Goal: Task Accomplishment & Management: Manage account settings

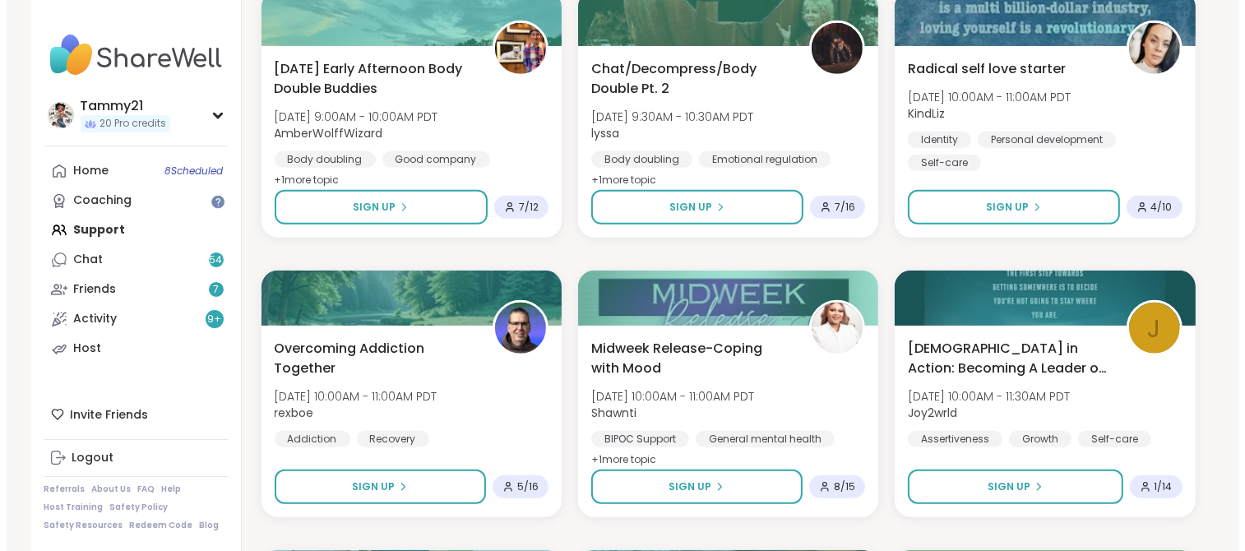
scroll to position [905, 0]
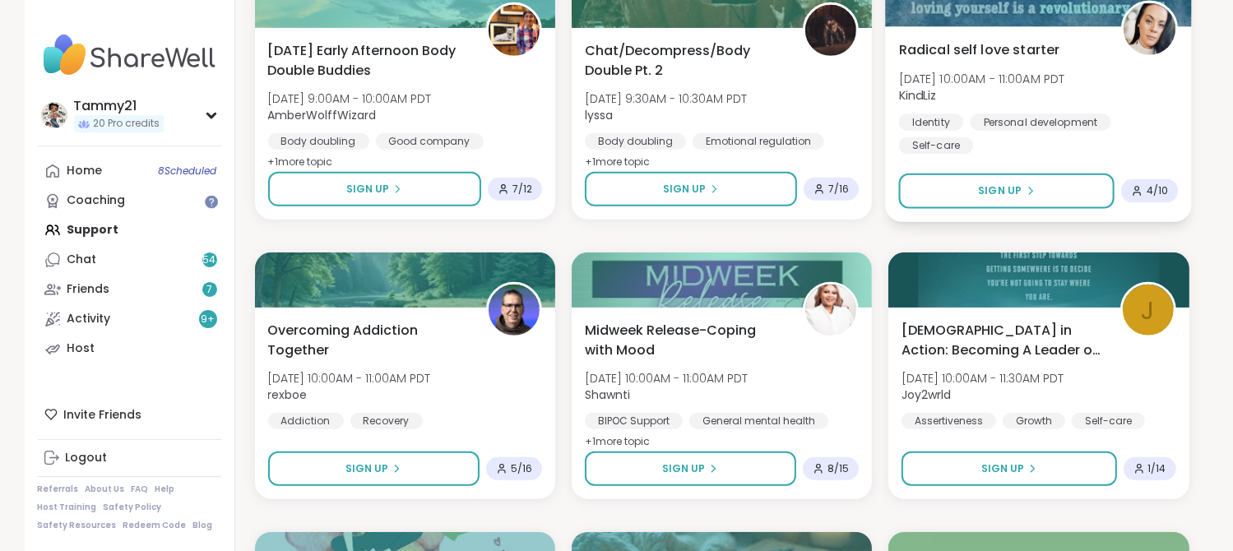
click at [935, 58] on span "Radical self love starter" at bounding box center [979, 49] width 161 height 20
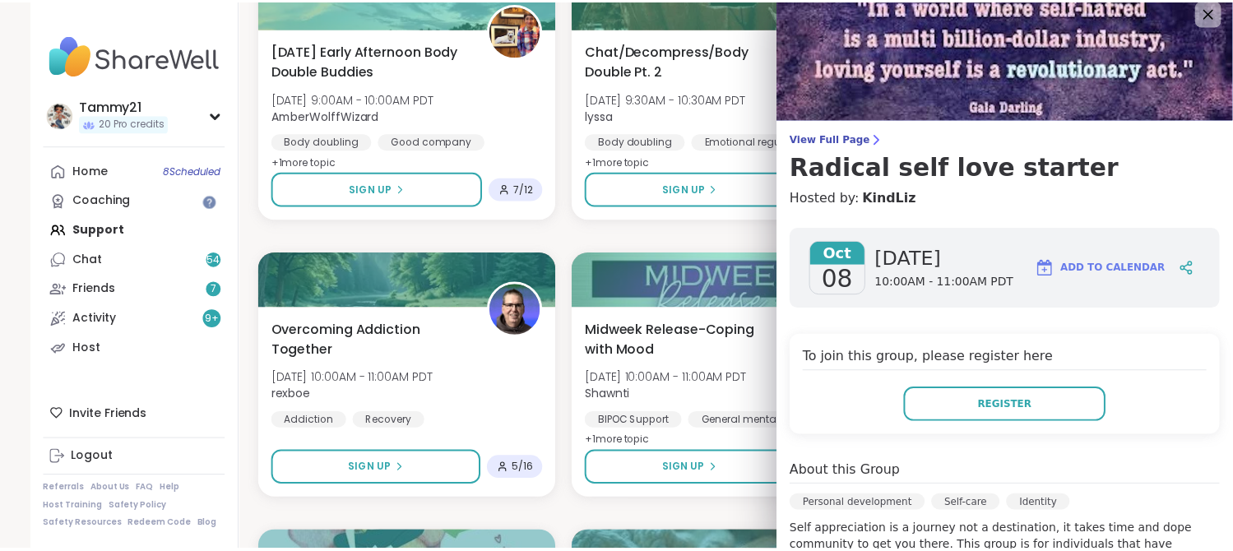
scroll to position [0, 0]
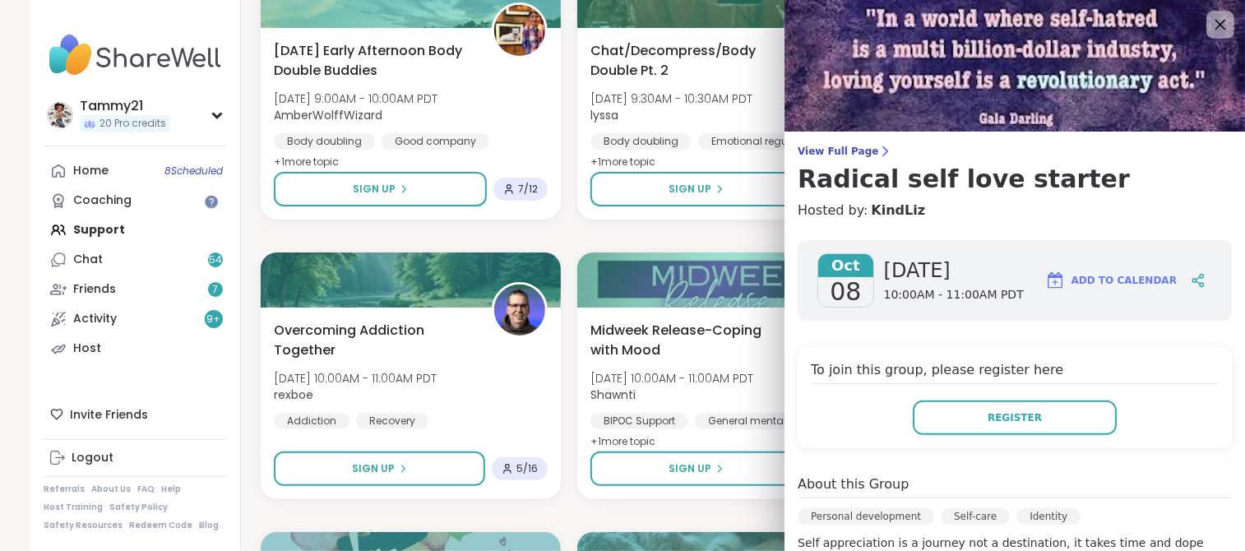
click at [1210, 18] on icon at bounding box center [1220, 24] width 21 height 21
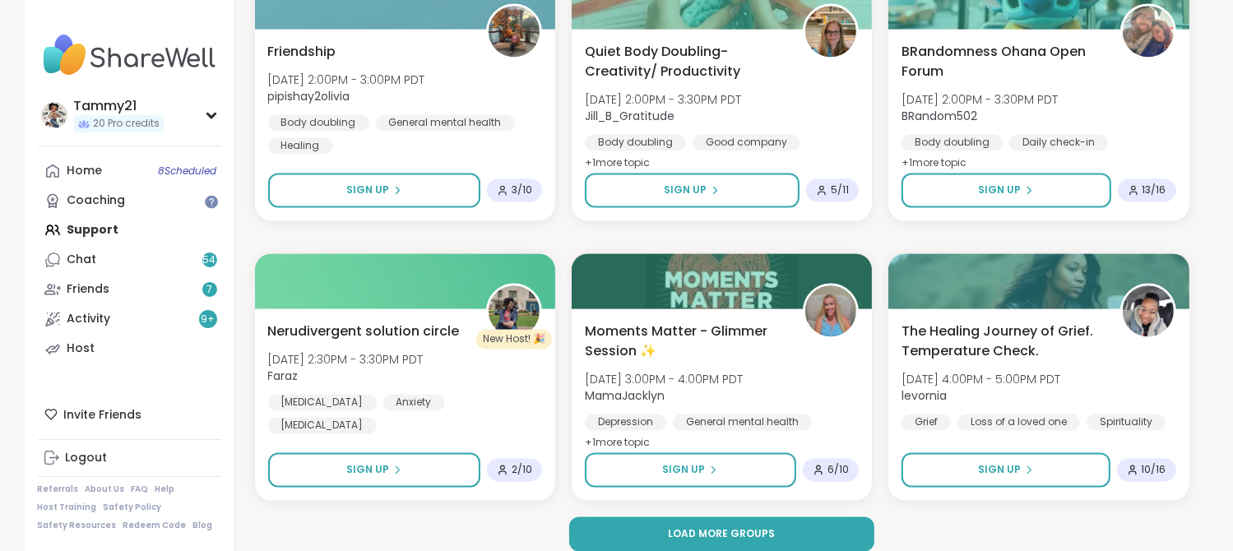
scroll to position [3156, 0]
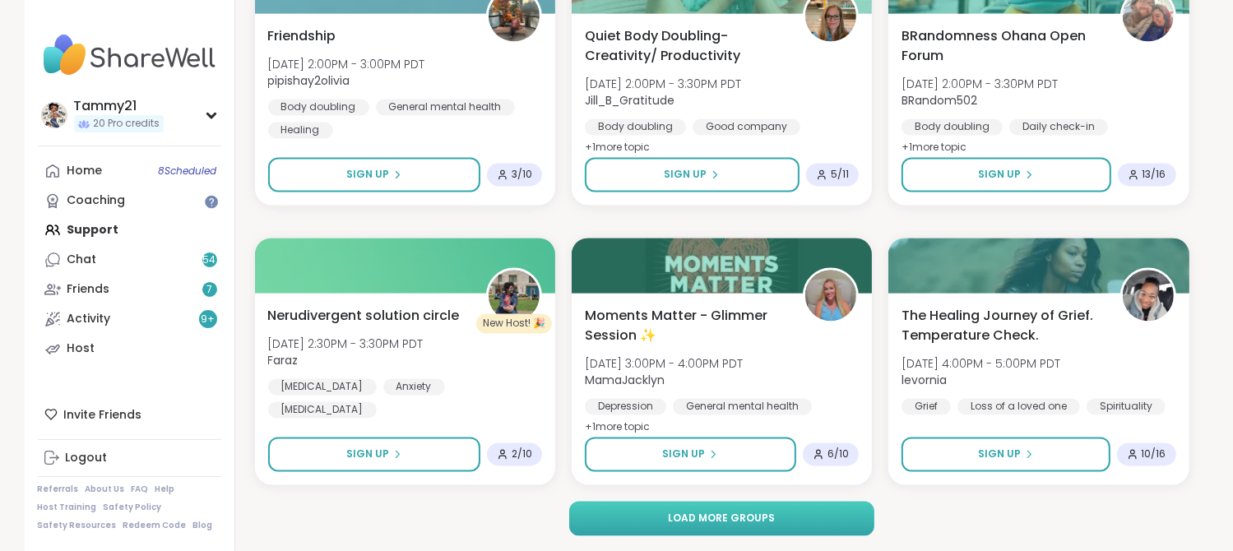
click at [766, 520] on span "Load more groups" at bounding box center [721, 518] width 107 height 15
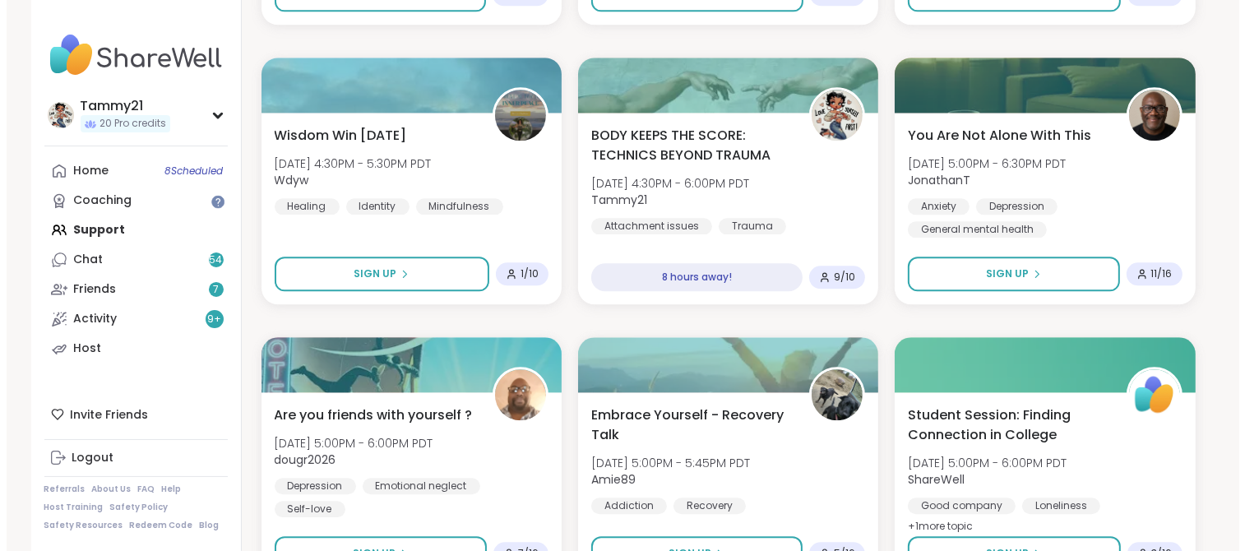
scroll to position [3896, 0]
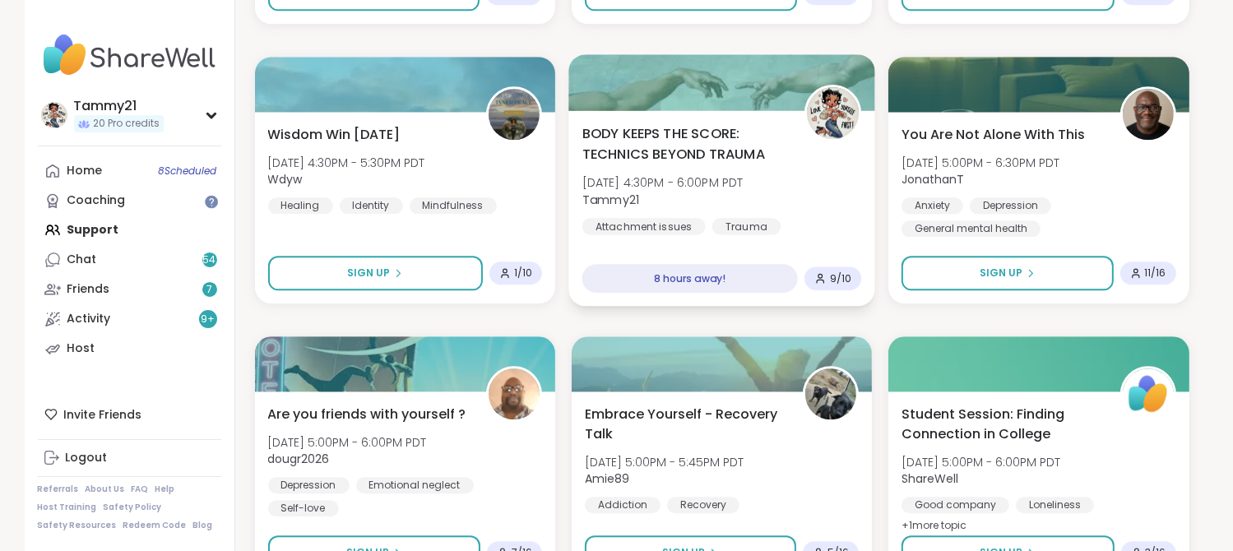
click at [826, 178] on div "BODY KEEPS THE SCORE: TECHNICS BEYOND TRAUMA [DATE] 4:30PM - 6:00PM PDT Tammy21…" at bounding box center [721, 178] width 280 height 111
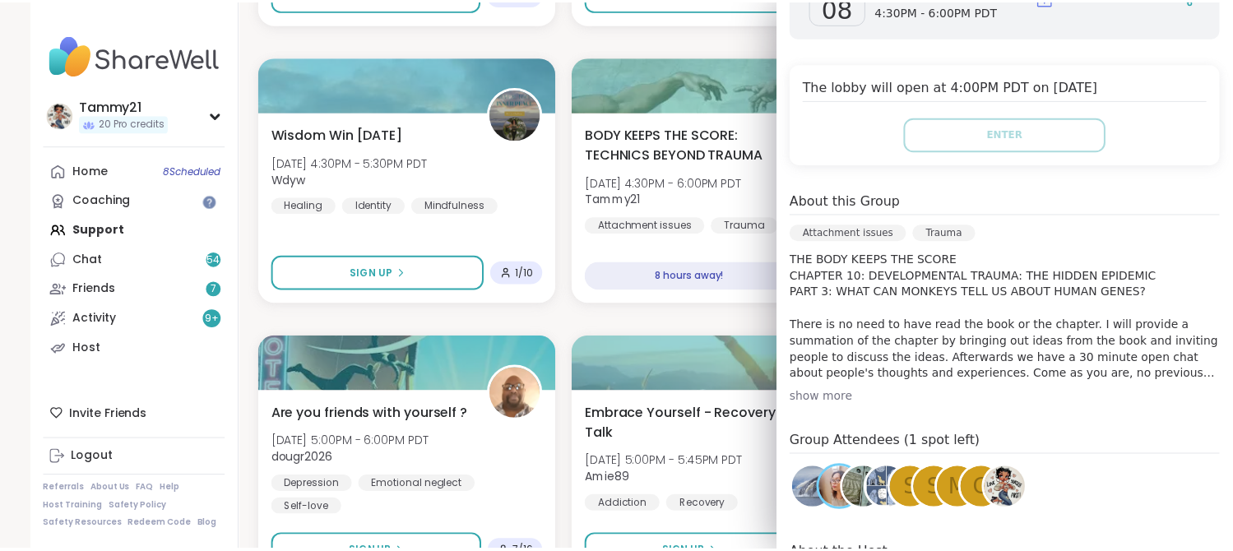
scroll to position [247, 0]
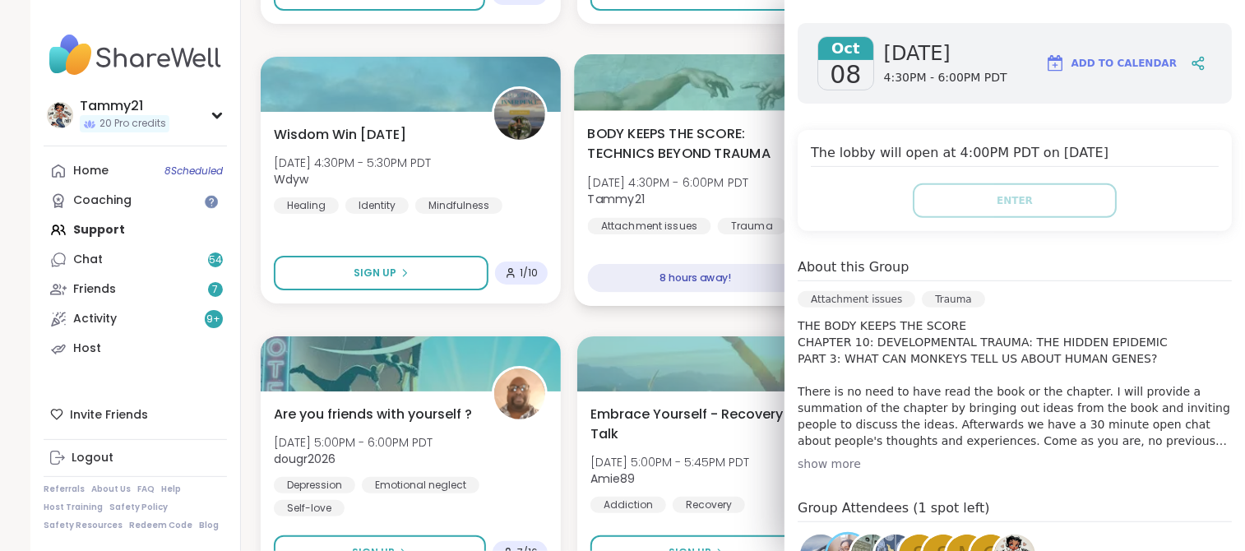
click at [707, 201] on span "Tammy21" at bounding box center [668, 199] width 161 height 16
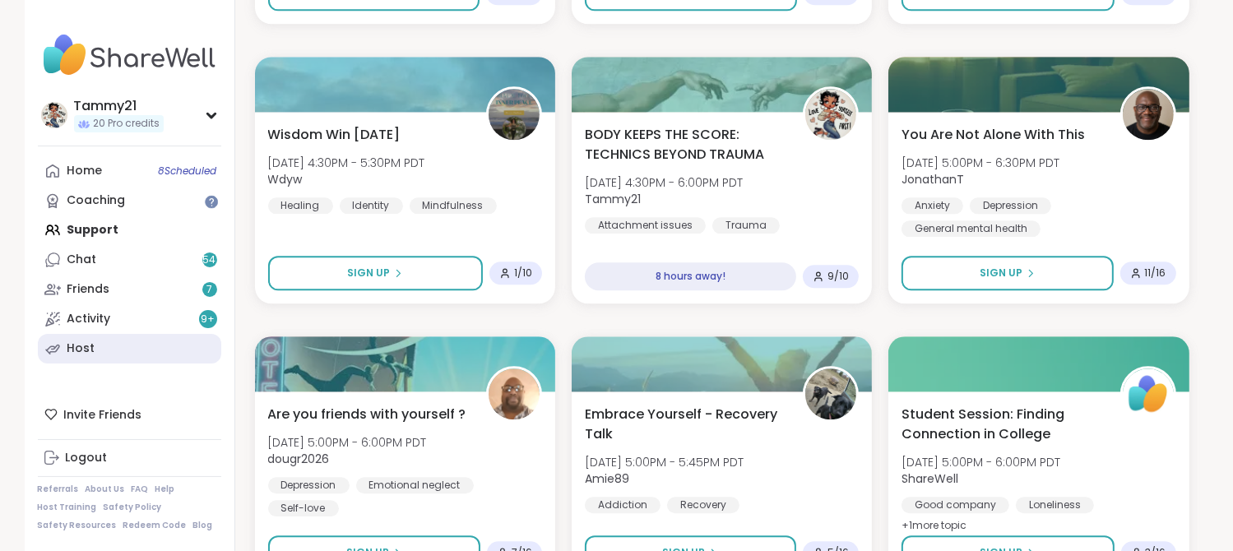
click at [72, 351] on div "Host" at bounding box center [81, 348] width 28 height 16
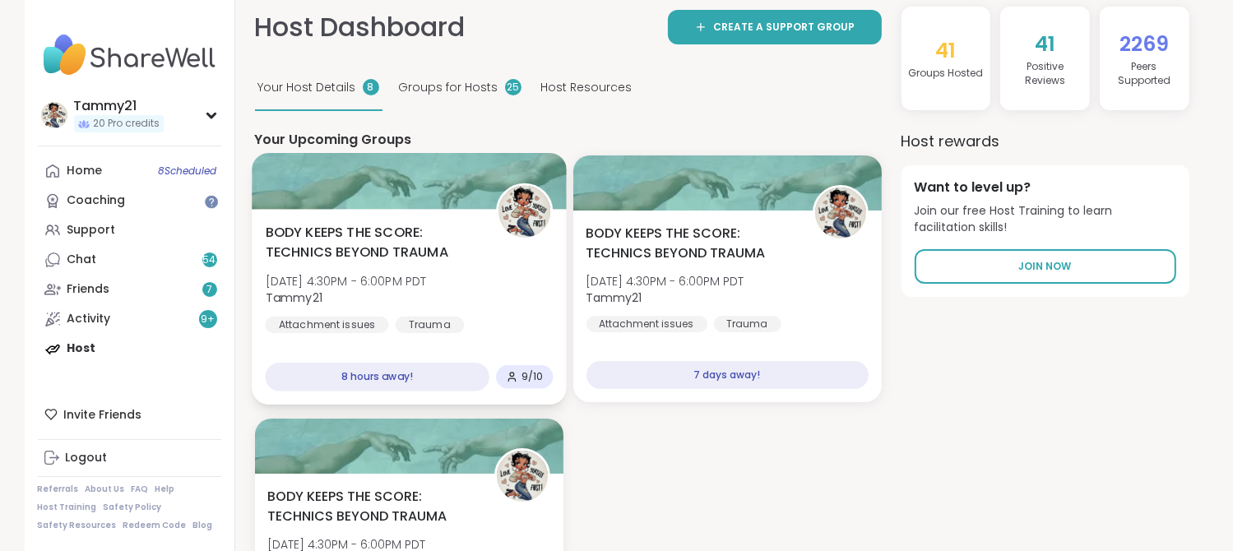
scroll to position [164, 0]
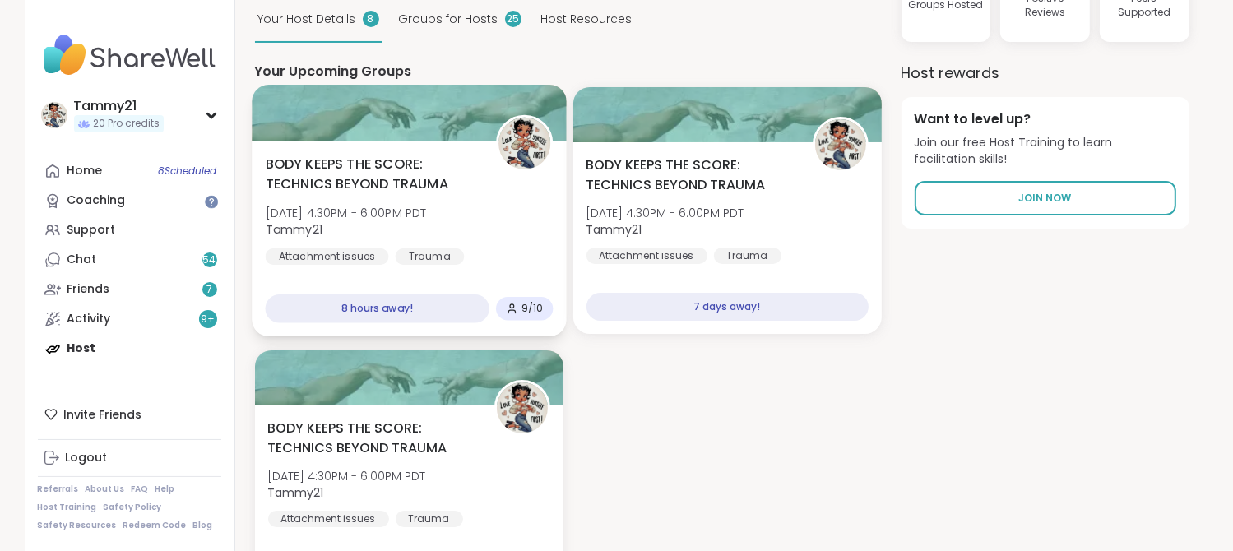
click at [503, 231] on div "BODY KEEPS THE SCORE: TECHNICS BEYOND TRAUMA [DATE] 4:30PM - 6:00PM PDT Tammy21…" at bounding box center [409, 210] width 288 height 111
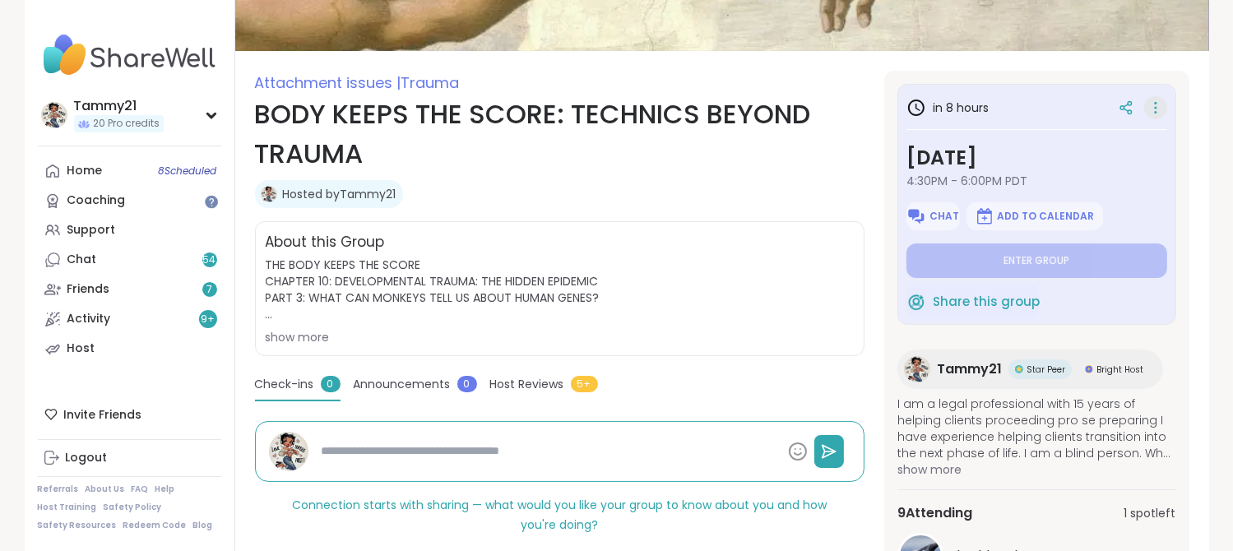
click at [1155, 107] on icon at bounding box center [1156, 108] width 2 height 2
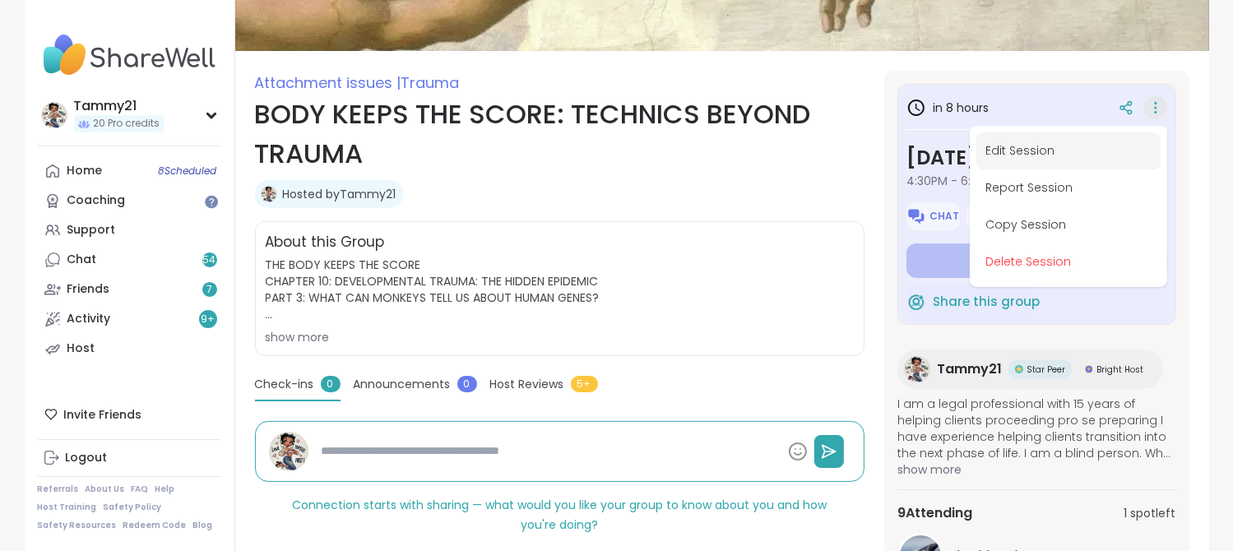
click at [1019, 149] on button "Edit Session" at bounding box center [1068, 150] width 184 height 37
type textarea "*"
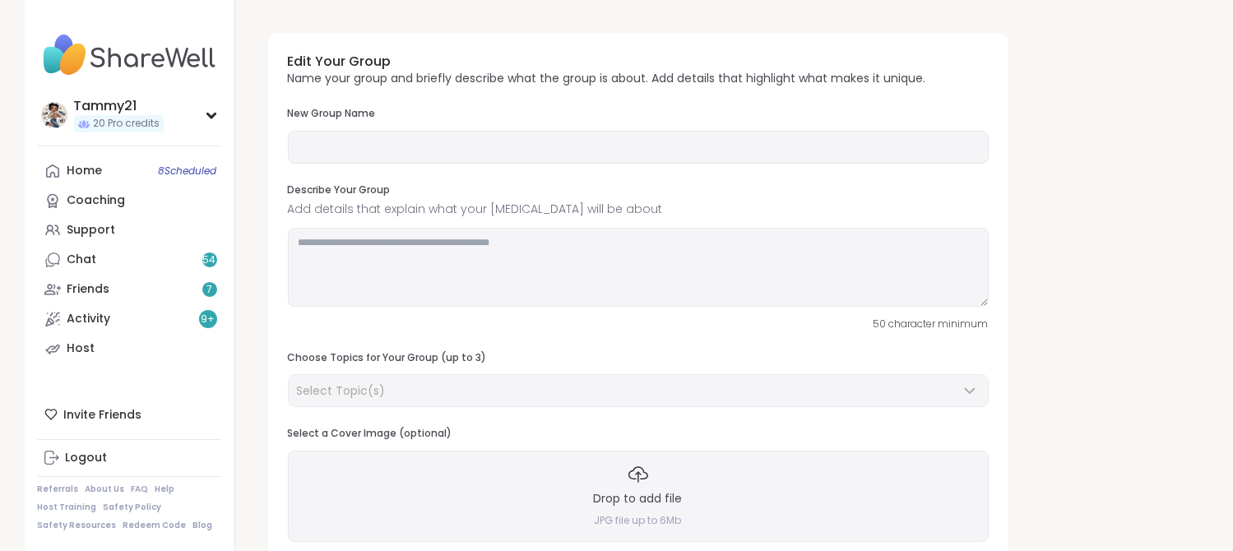
type input "**********"
type textarea "**********"
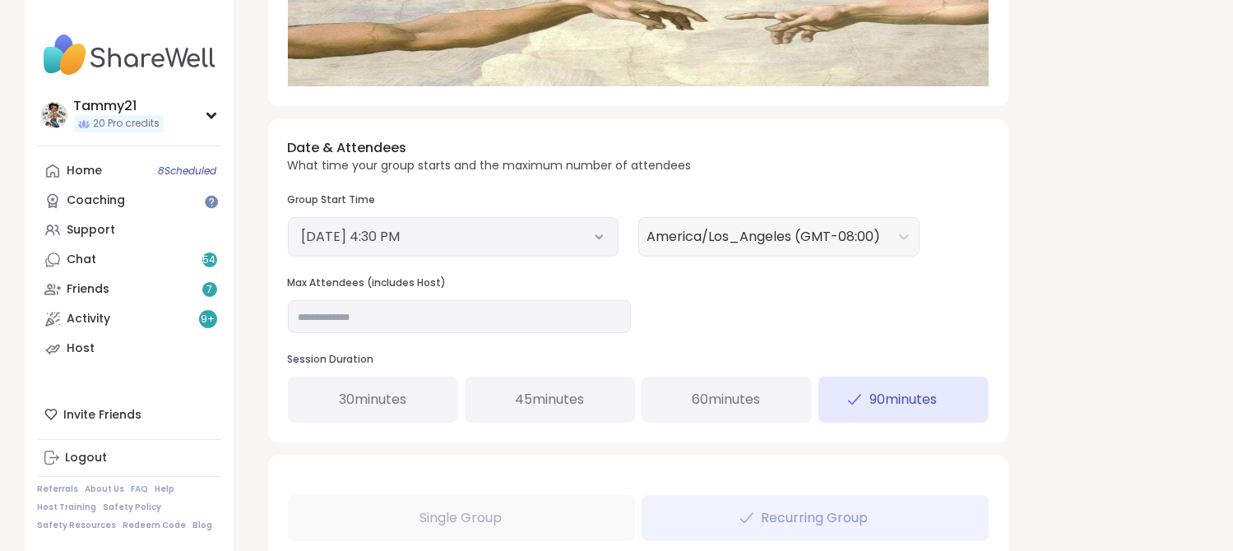
scroll to position [658, 0]
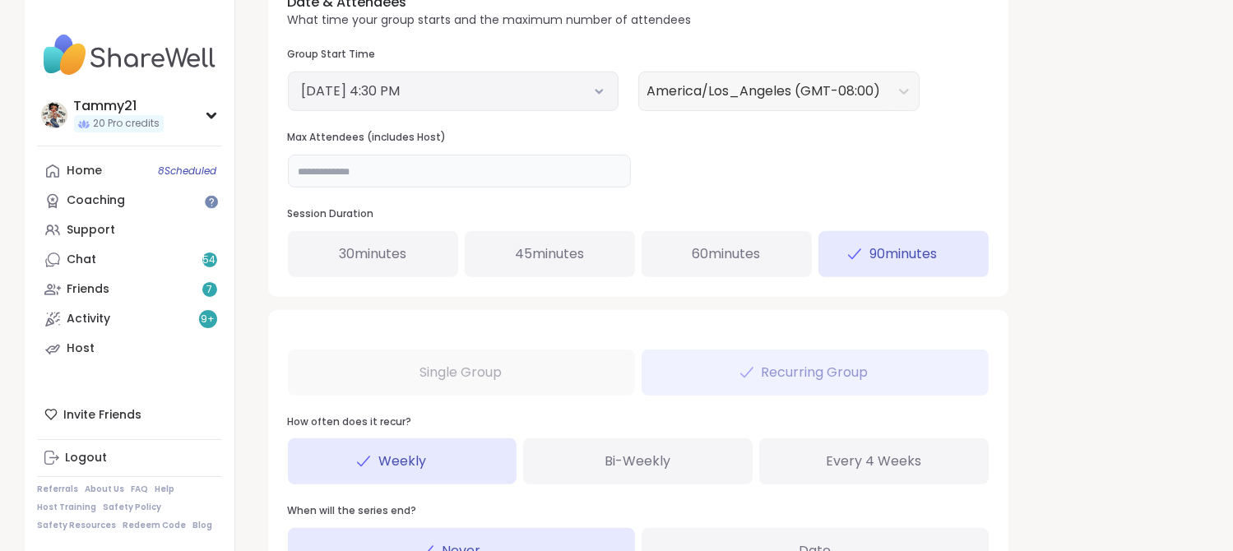
click at [316, 168] on input "**" at bounding box center [459, 171] width 343 height 33
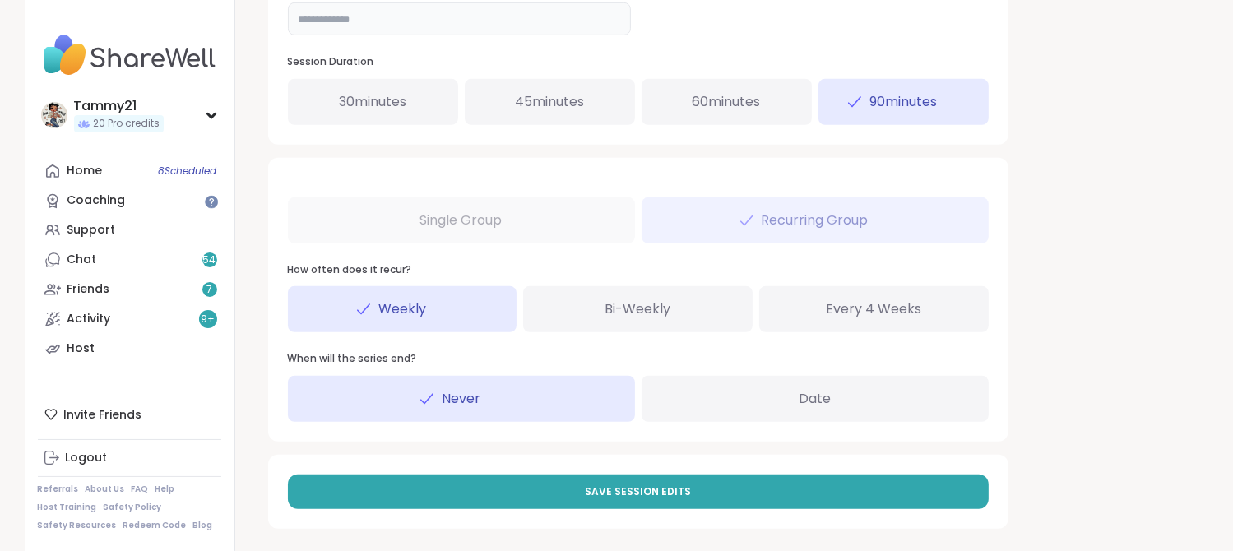
scroll to position [817, 0]
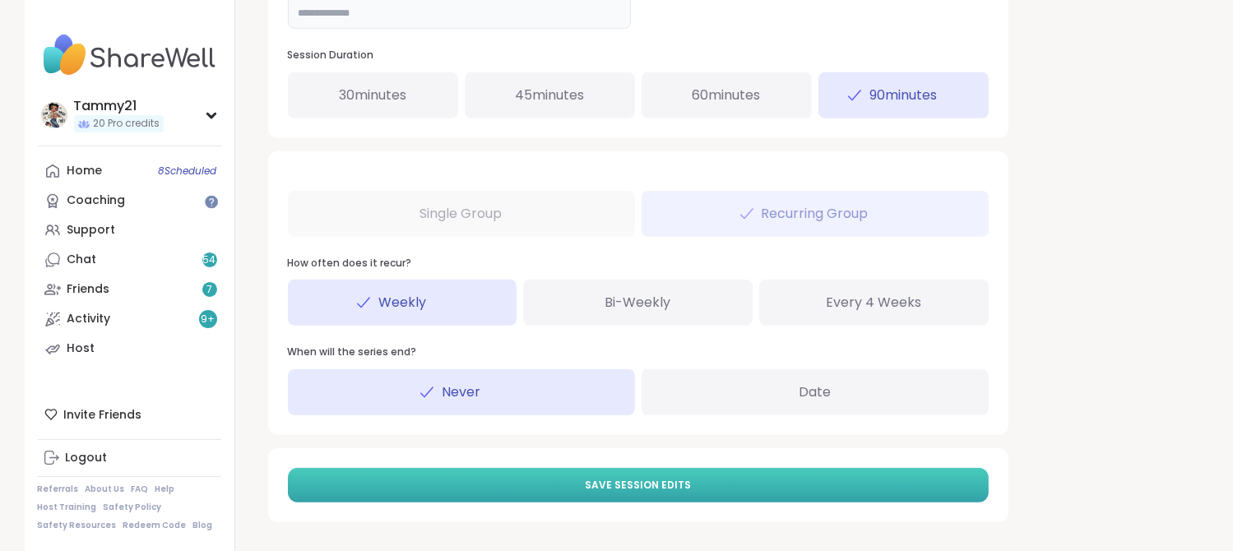
type input "**"
click at [693, 489] on button "Save Session Edits" at bounding box center [638, 485] width 701 height 35
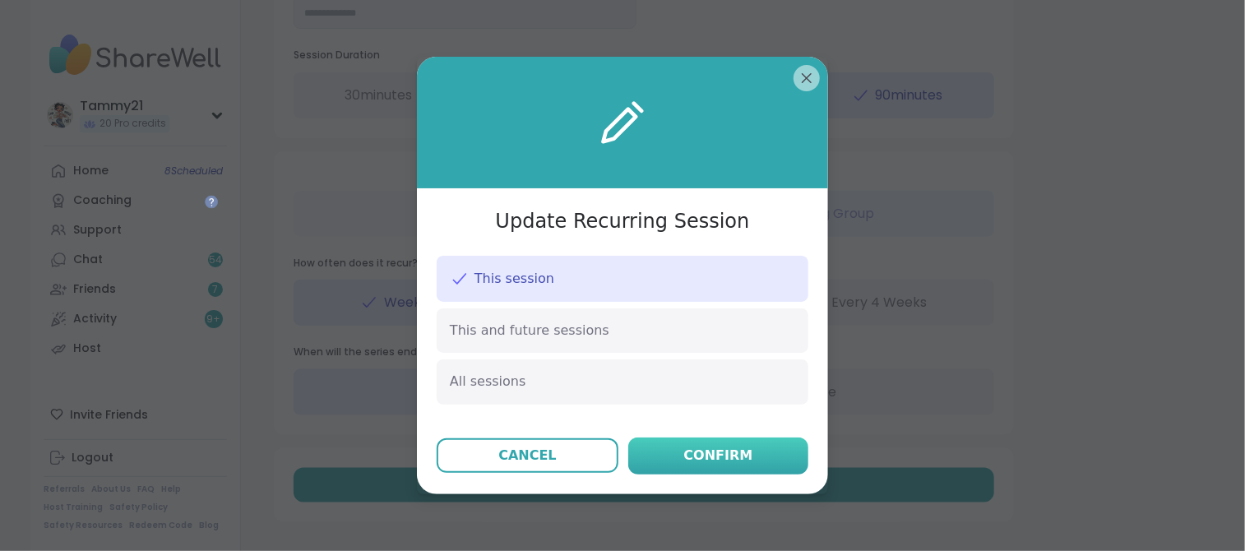
click at [691, 450] on div "Confirm" at bounding box center [718, 456] width 69 height 20
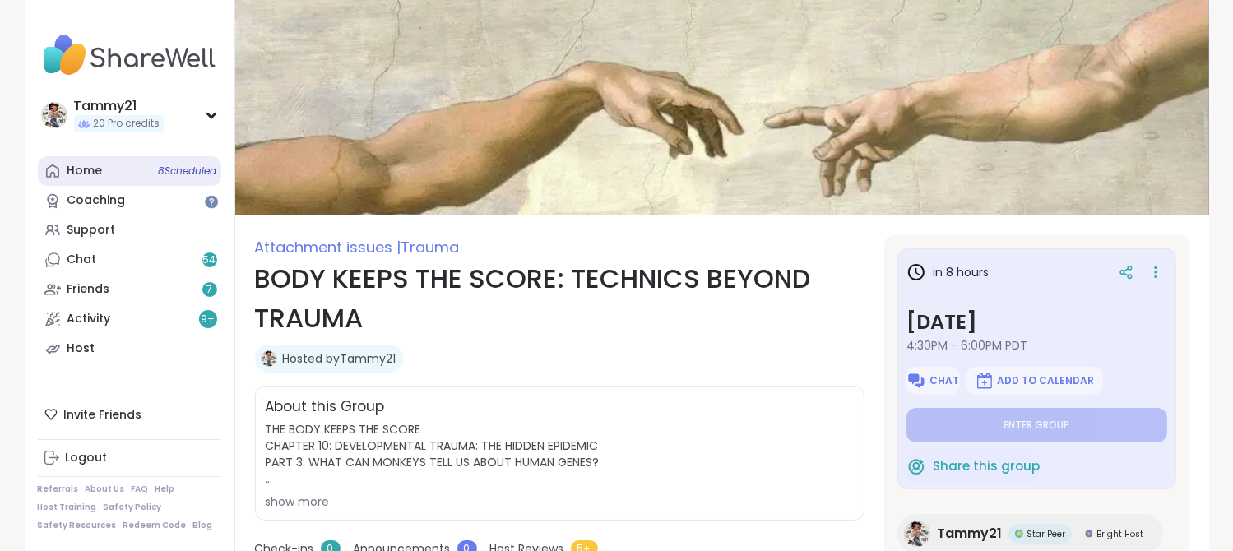
click at [90, 164] on div "Home 8 Scheduled" at bounding box center [84, 171] width 35 height 16
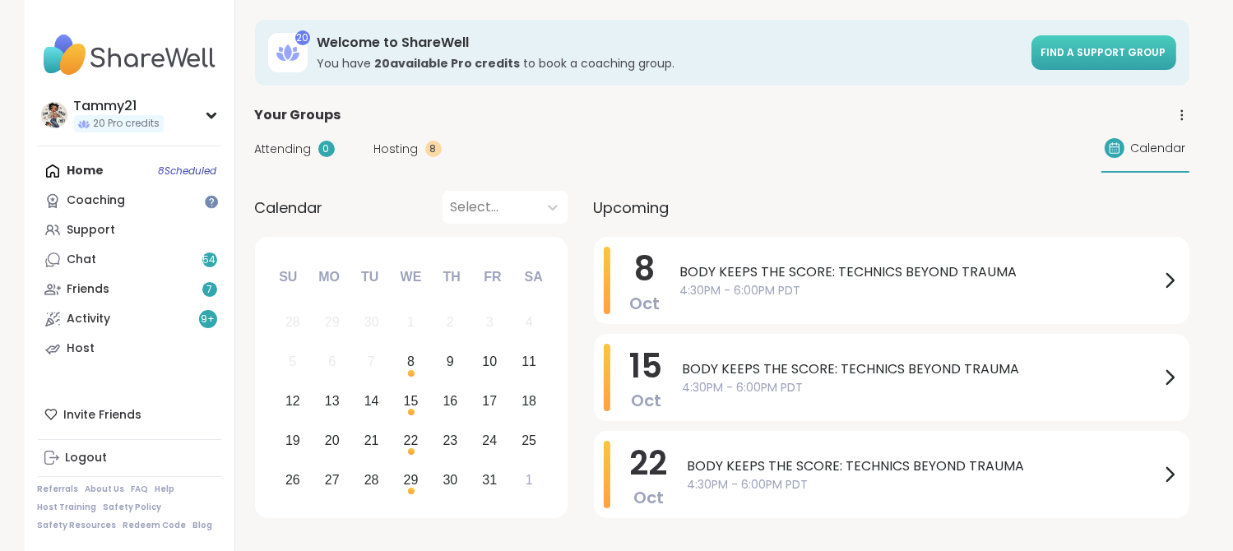
click at [1088, 48] on span "Find a support group" at bounding box center [1103, 52] width 125 height 14
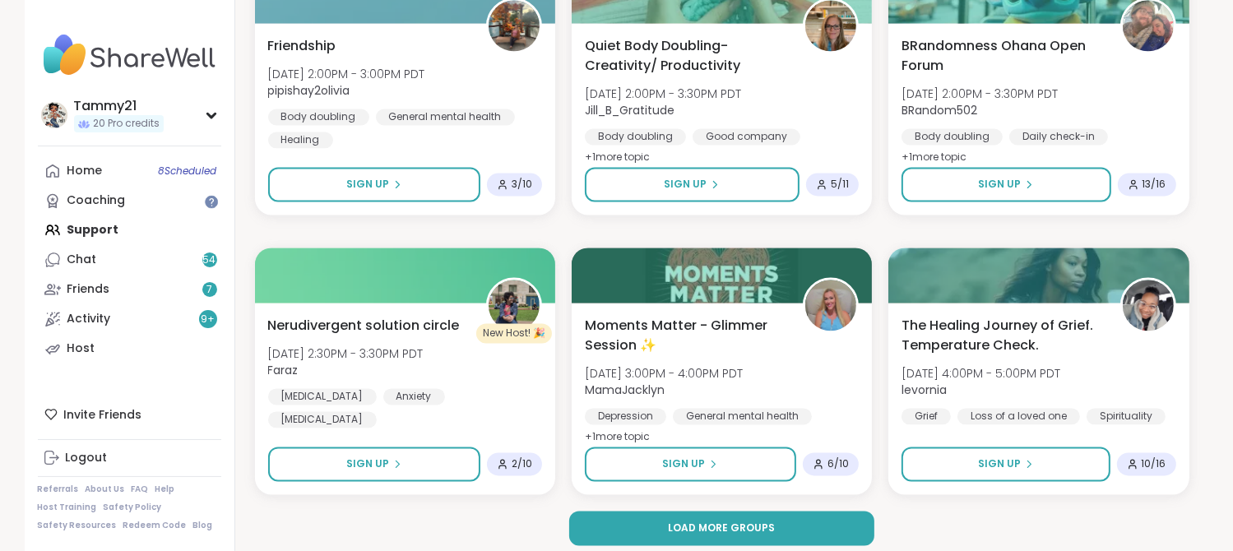
scroll to position [3156, 0]
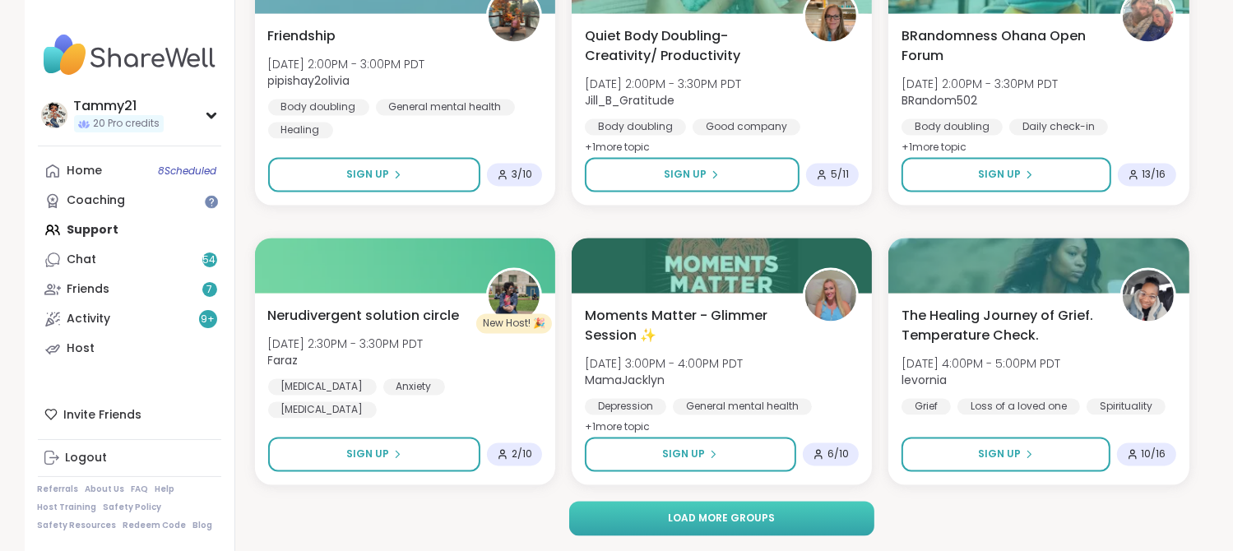
click at [781, 515] on button "Load more groups" at bounding box center [721, 518] width 305 height 35
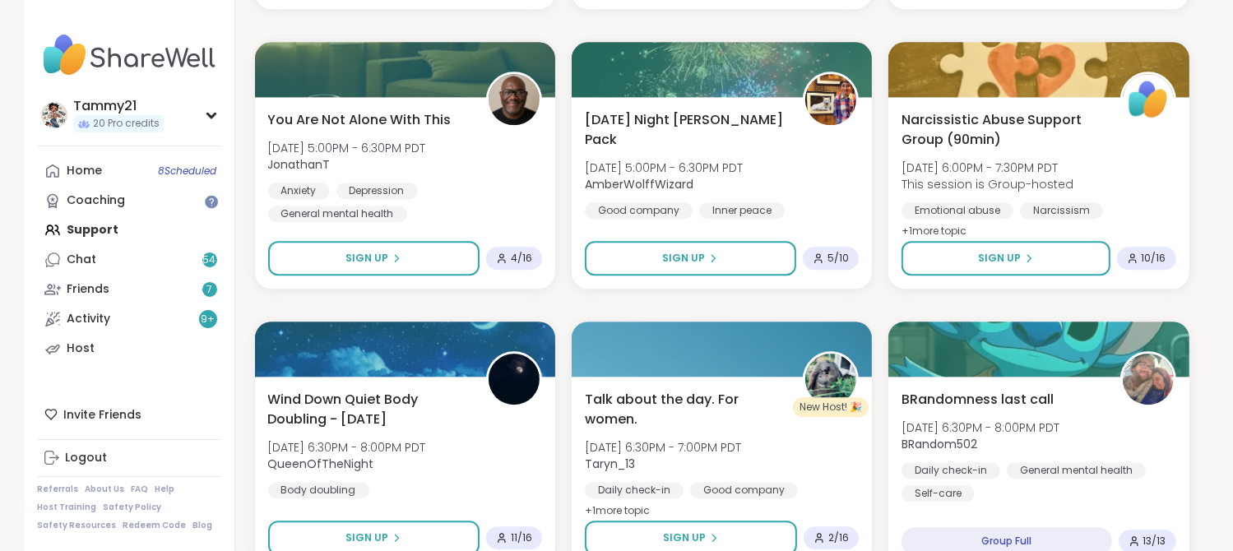
scroll to position [4472, 0]
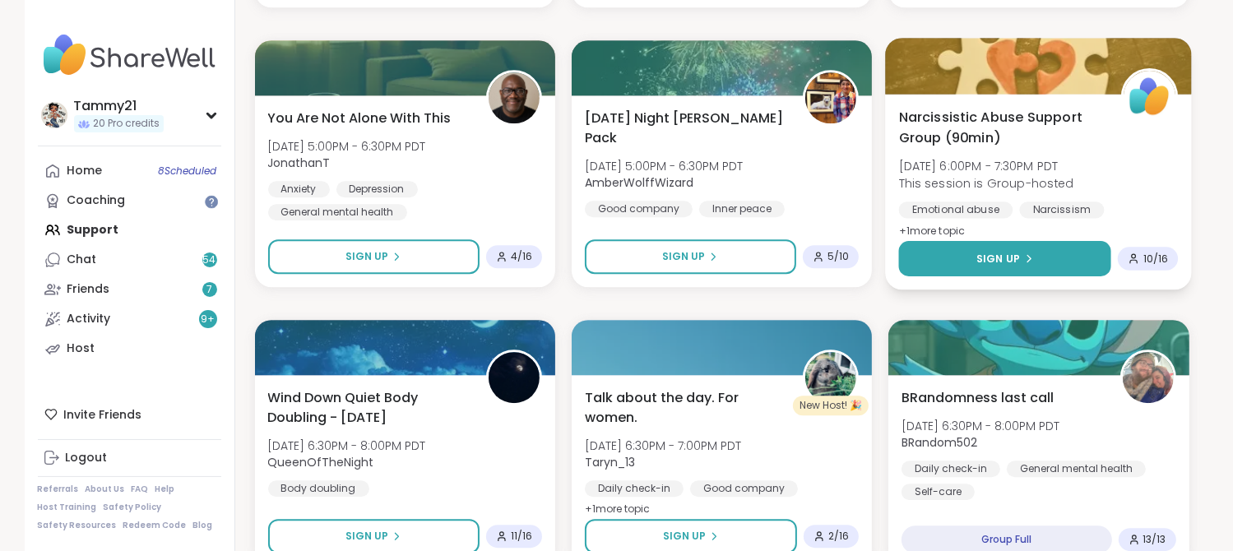
click at [985, 257] on span "Sign Up" at bounding box center [998, 258] width 44 height 15
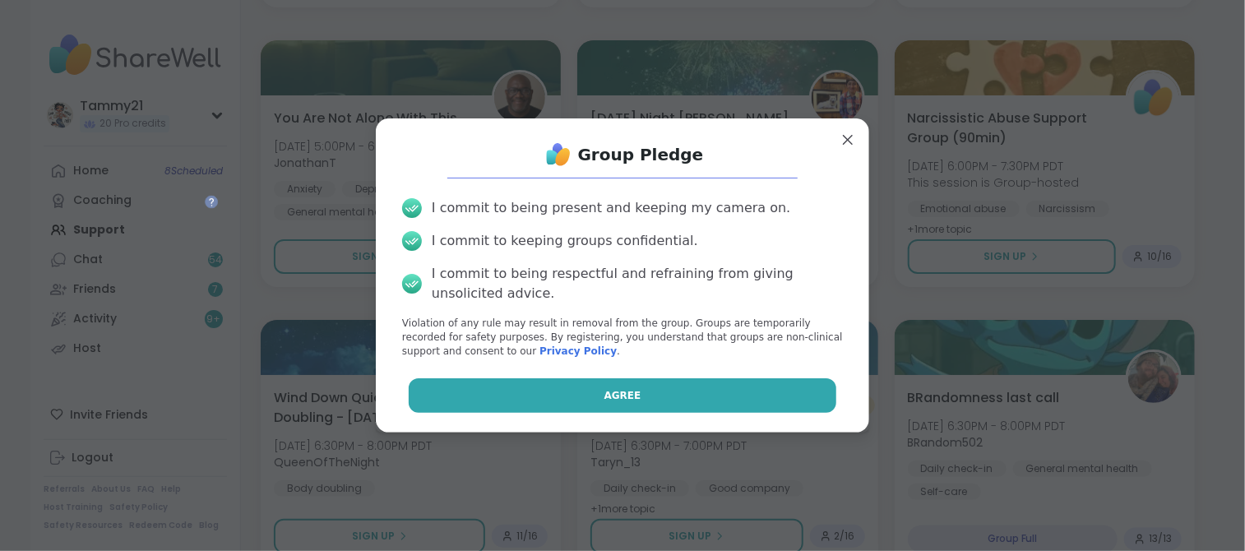
click at [590, 396] on button "Agree" at bounding box center [623, 395] width 428 height 35
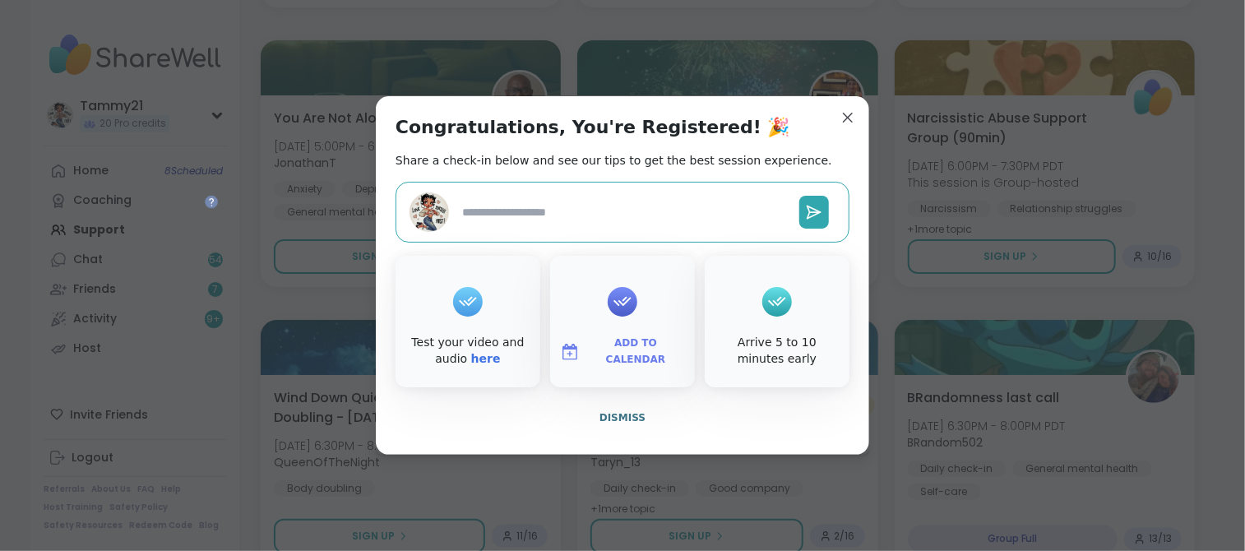
type textarea "*"
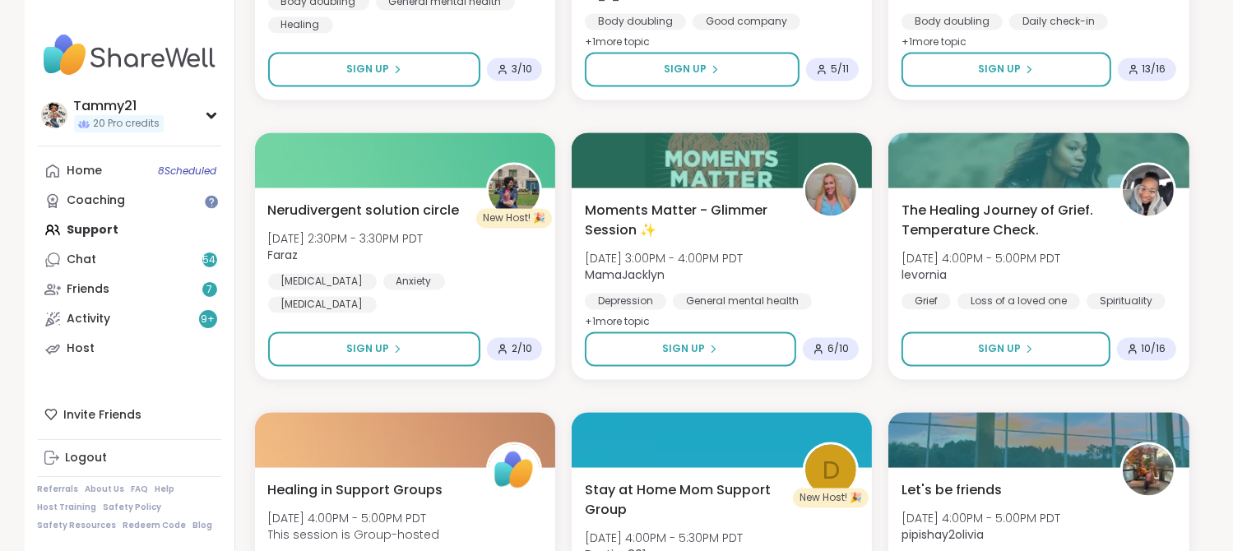
scroll to position [3238, 0]
